Goal: Task Accomplishment & Management: Complete application form

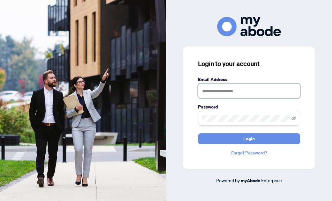
click at [212, 92] on input "text" at bounding box center [249, 91] width 102 height 15
type input "**********"
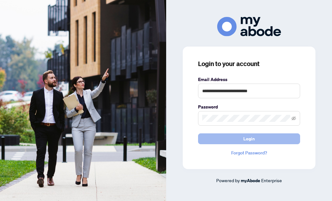
click at [233, 139] on button "Login" at bounding box center [249, 138] width 102 height 11
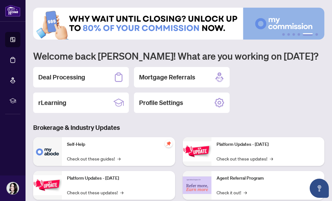
click at [58, 77] on h2 "Deal Processing" at bounding box center [61, 77] width 47 height 9
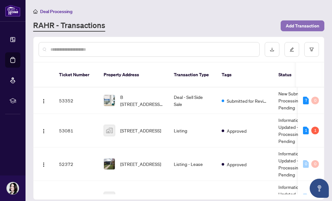
click at [295, 28] on span "Add Transaction" at bounding box center [302, 26] width 33 height 10
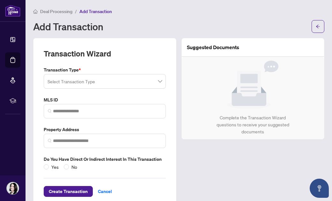
click at [120, 84] on input "search" at bounding box center [102, 82] width 109 height 14
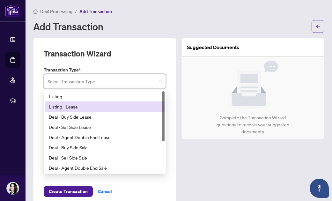
click at [69, 107] on div "Listing - Lease" at bounding box center [105, 106] width 112 height 7
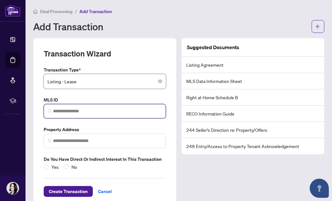
click at [65, 109] on input "search" at bounding box center [107, 111] width 109 height 7
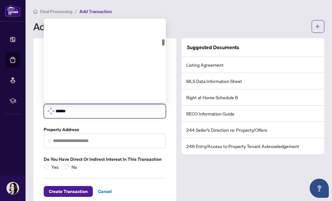
scroll to position [268, 0]
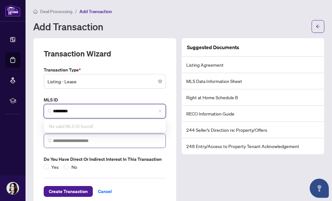
type input "*********"
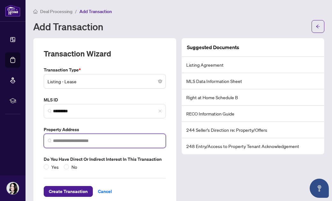
click at [63, 140] on input "search" at bounding box center [107, 140] width 109 height 7
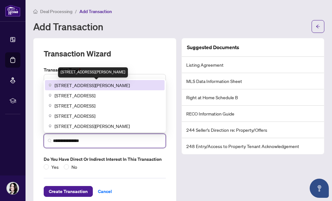
click at [75, 86] on span "[STREET_ADDRESS][PERSON_NAME]" at bounding box center [92, 85] width 75 height 7
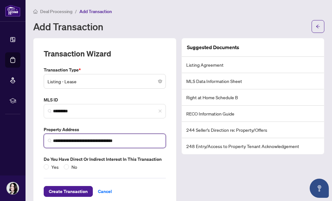
scroll to position [14, 0]
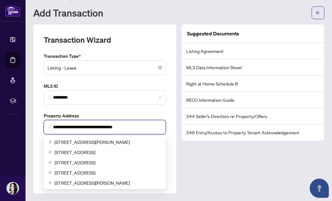
click at [92, 127] on input "**********" at bounding box center [107, 127] width 109 height 7
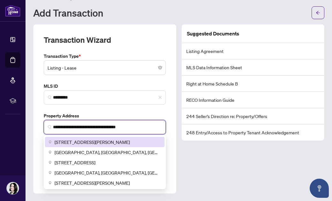
click at [99, 142] on span "[STREET_ADDRESS][PERSON_NAME]" at bounding box center [92, 141] width 75 height 7
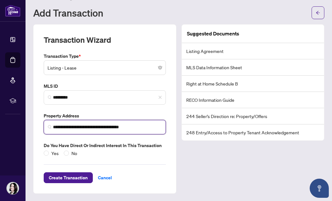
type input "**********"
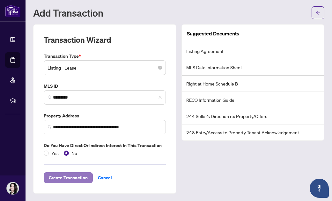
click at [74, 176] on span "Create Transaction" at bounding box center [68, 178] width 39 height 10
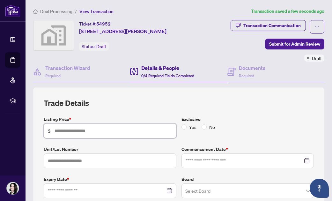
click at [69, 132] on input "text" at bounding box center [114, 130] width 118 height 7
type input "*****"
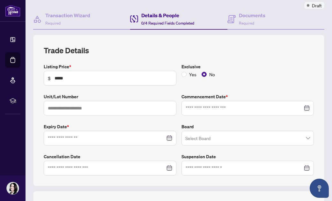
scroll to position [54, 0]
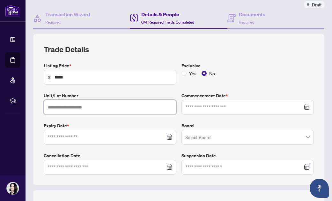
click at [60, 108] on input "text" at bounding box center [110, 107] width 133 height 15
click at [305, 107] on div at bounding box center [248, 107] width 124 height 7
type input "**"
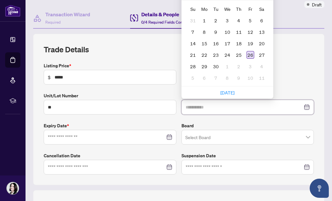
type input "**********"
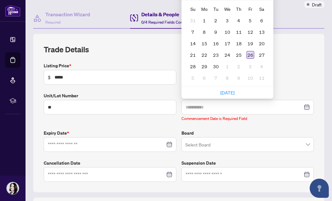
click at [251, 52] on div "26" at bounding box center [250, 55] width 8 height 8
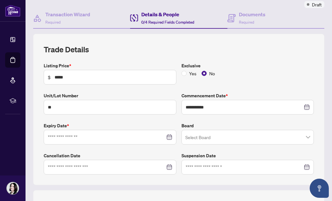
click at [168, 134] on div at bounding box center [110, 137] width 124 height 7
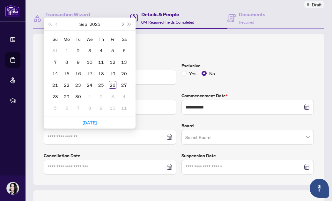
click at [124, 23] on button "Next month (PageDown)" at bounding box center [122, 24] width 7 height 13
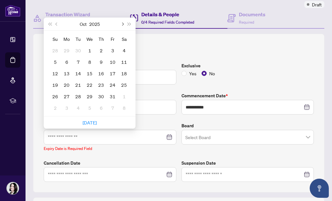
click at [124, 22] on button "Next month (PageDown)" at bounding box center [122, 24] width 7 height 13
type input "**********"
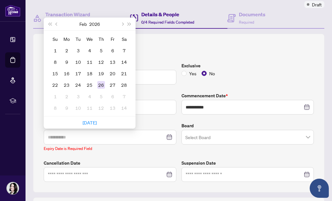
click at [100, 84] on div "26" at bounding box center [101, 85] width 8 height 8
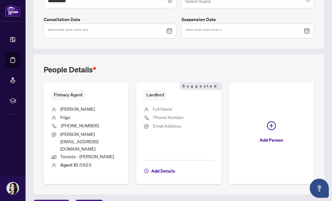
scroll to position [191, 0]
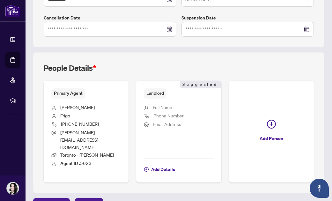
click at [159, 94] on span "Landlord" at bounding box center [155, 93] width 23 height 10
click at [157, 164] on span "Add Details" at bounding box center [163, 169] width 24 height 10
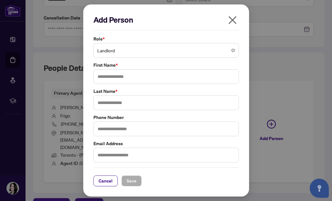
click at [164, 50] on span "Landlord" at bounding box center [166, 50] width 138 height 12
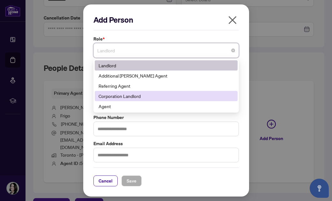
click at [131, 95] on div "Corporation Landlord" at bounding box center [166, 95] width 135 height 7
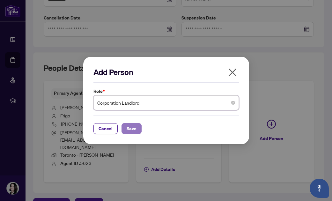
click at [130, 130] on span "Save" at bounding box center [132, 128] width 10 height 10
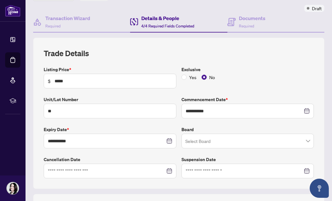
scroll to position [0, 0]
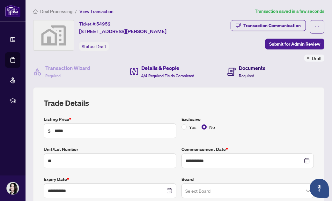
click at [248, 74] on span "Required" at bounding box center [246, 75] width 15 height 5
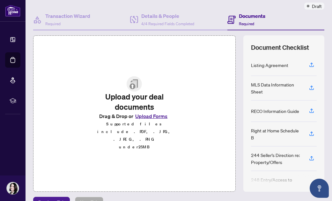
scroll to position [66, 0]
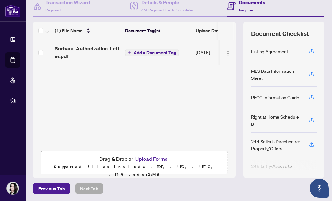
click at [129, 50] on button "Add a Document Tag" at bounding box center [152, 53] width 54 height 8
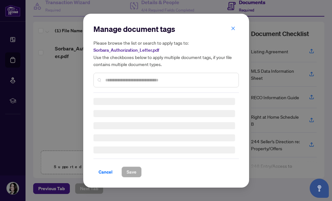
click at [114, 81] on div "Manage document tags Please browse the list or search to apply tags to: Sorbara…" at bounding box center [165, 100] width 145 height 153
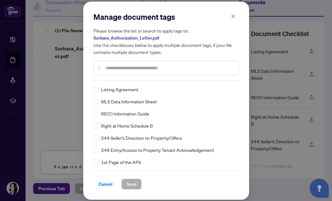
click at [115, 68] on input "text" at bounding box center [169, 67] width 128 height 7
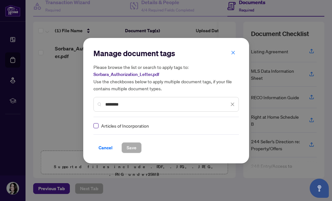
type input "********"
click at [132, 148] on span "Save" at bounding box center [132, 148] width 10 height 10
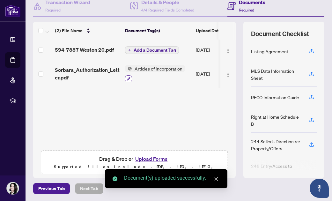
click at [129, 77] on icon "button" at bounding box center [129, 79] width 4 height 4
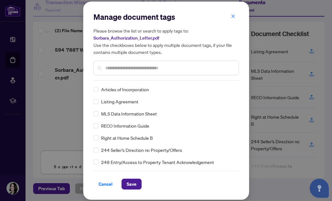
click at [107, 183] on span "Cancel" at bounding box center [106, 184] width 14 height 10
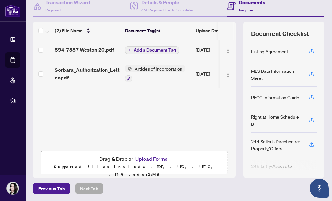
click at [130, 48] on icon "plus" at bounding box center [129, 49] width 3 height 3
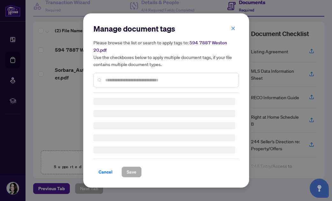
click at [108, 78] on div "Manage document tags Please browse the list or search to apply tags to: 594 788…" at bounding box center [165, 58] width 145 height 69
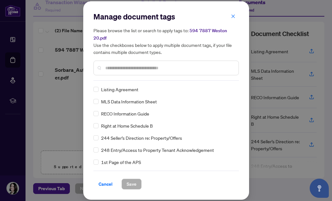
click at [109, 67] on input "text" at bounding box center [169, 67] width 128 height 7
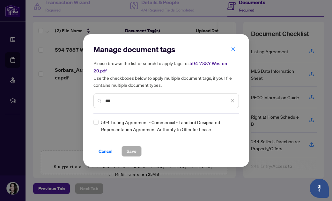
type input "***"
click at [131, 151] on span "Save" at bounding box center [132, 151] width 10 height 10
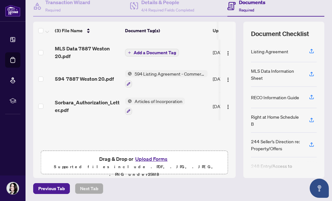
click at [130, 51] on icon "plus" at bounding box center [129, 52] width 3 height 3
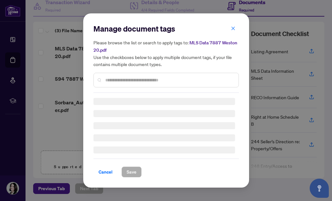
click at [114, 81] on div "Manage document tags Please browse the list or search to apply tags to: MLS Dat…" at bounding box center [165, 101] width 145 height 154
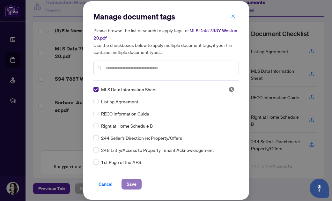
click at [131, 183] on span "Save" at bounding box center [132, 184] width 10 height 10
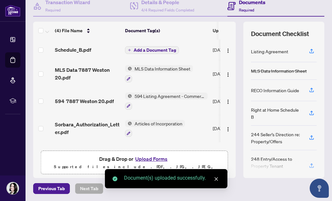
click at [129, 47] on button "Add a Document Tag" at bounding box center [152, 50] width 54 height 8
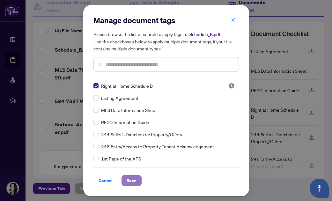
click at [128, 181] on span "Save" at bounding box center [132, 180] width 10 height 10
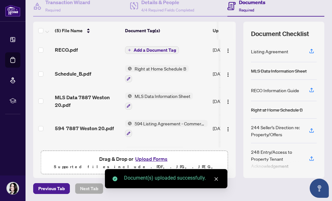
click at [129, 48] on icon "plus" at bounding box center [129, 49] width 3 height 3
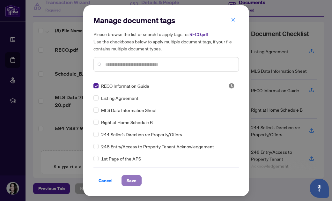
click at [131, 180] on span "Save" at bounding box center [132, 180] width 10 height 10
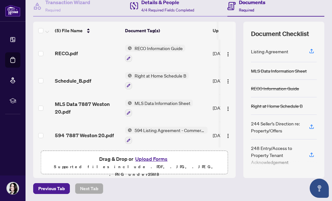
scroll to position [0, 0]
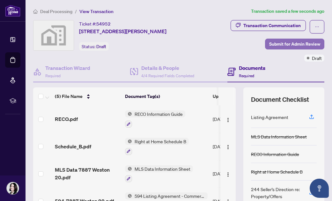
click at [289, 45] on span "Submit for Admin Review" at bounding box center [294, 44] width 51 height 10
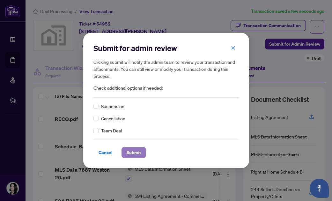
click at [132, 151] on span "Submit" at bounding box center [134, 152] width 14 height 10
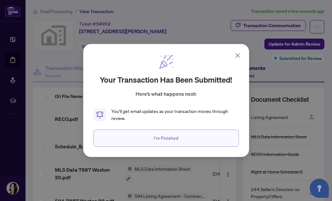
click at [167, 136] on span "I'm Finished" at bounding box center [166, 138] width 25 height 10
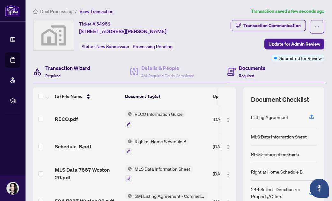
click at [62, 68] on h4 "Transaction Wizard" at bounding box center [67, 68] width 45 height 8
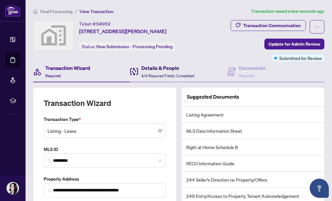
click at [158, 70] on h4 "Details & People" at bounding box center [167, 68] width 53 height 8
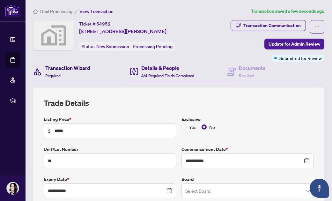
click at [61, 70] on h4 "Transaction Wizard" at bounding box center [67, 68] width 45 height 8
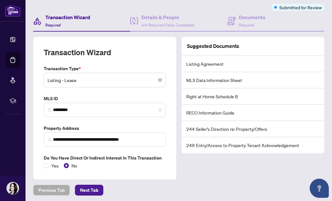
scroll to position [52, 0]
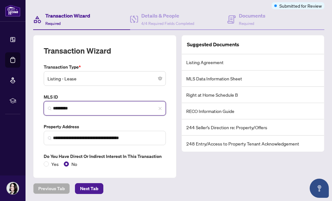
click at [80, 106] on input "*********" at bounding box center [107, 108] width 109 height 7
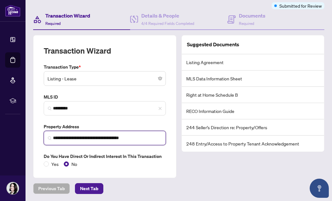
click at [100, 136] on input "**********" at bounding box center [107, 138] width 109 height 7
click at [99, 137] on input "**********" at bounding box center [107, 138] width 109 height 7
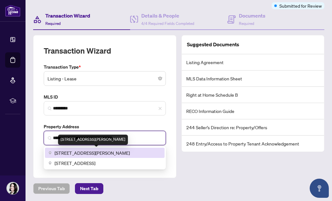
click at [84, 152] on span "[STREET_ADDRESS][PERSON_NAME]" at bounding box center [92, 152] width 75 height 7
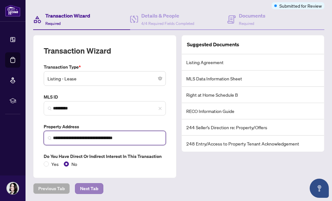
type input "**********"
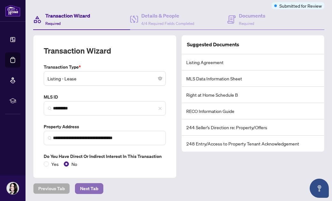
click at [85, 191] on span "Next Tab" at bounding box center [89, 188] width 18 height 10
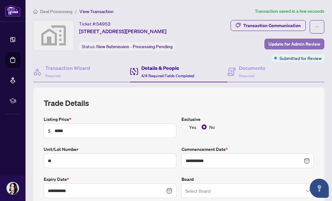
click at [301, 40] on span "Update for Admin Review" at bounding box center [294, 44] width 52 height 10
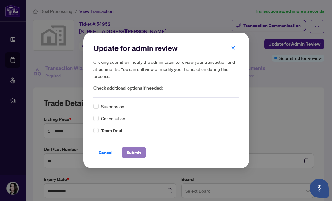
click at [138, 152] on span "Submit" at bounding box center [134, 152] width 14 height 10
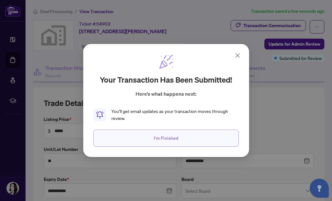
click at [164, 143] on button "I'm Finished" at bounding box center [165, 137] width 145 height 17
